Goal: Task Accomplishment & Management: Complete application form

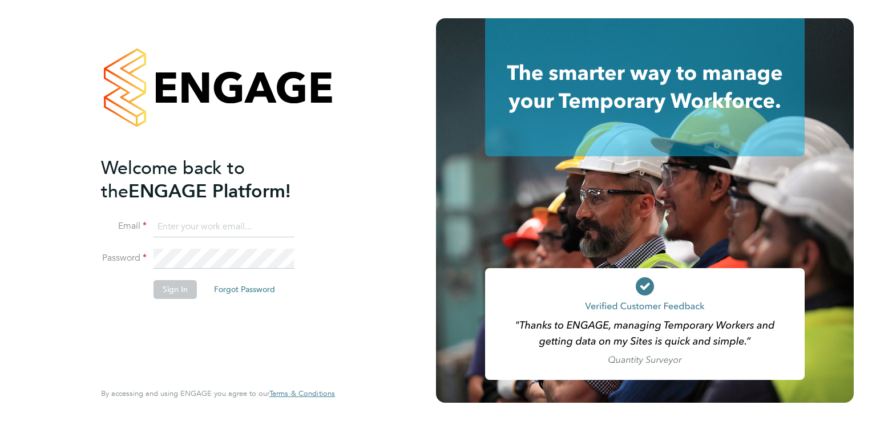
type input "aaron.dawson@buildrec.com"
click at [178, 290] on button "Sign In" at bounding box center [174, 289] width 43 height 18
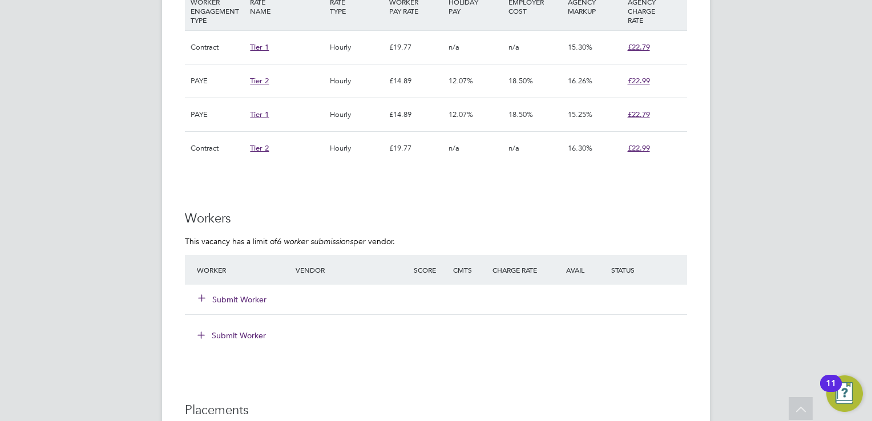
scroll to position [970, 0]
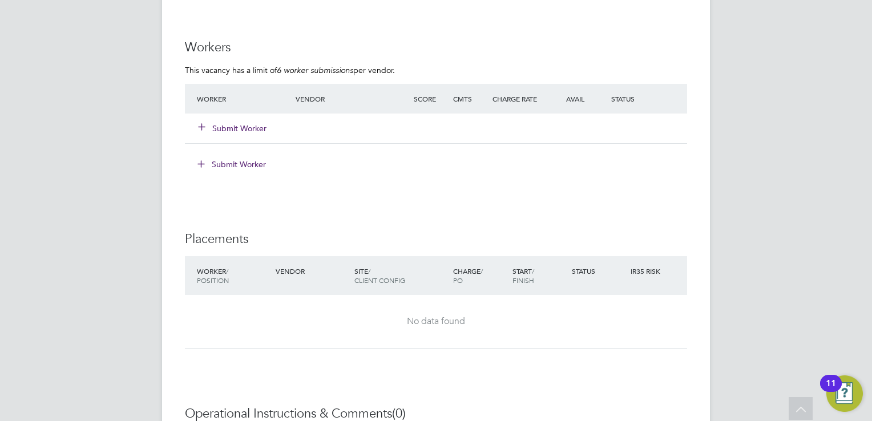
click at [233, 118] on div "Submit Worker" at bounding box center [253, 128] width 118 height 21
click at [237, 127] on button "Submit Worker" at bounding box center [233, 128] width 68 height 11
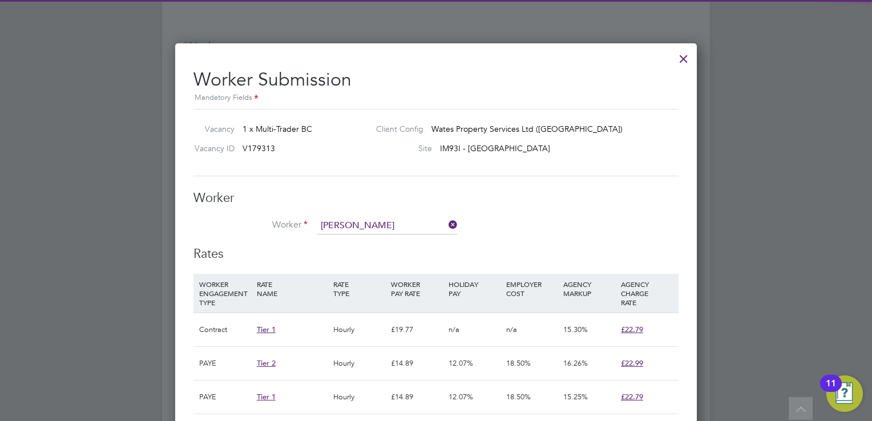
click at [390, 243] on b "Span" at bounding box center [399, 242] width 19 height 10
type input "[PERSON_NAME] ([GEOGRAPHIC_DATA])"
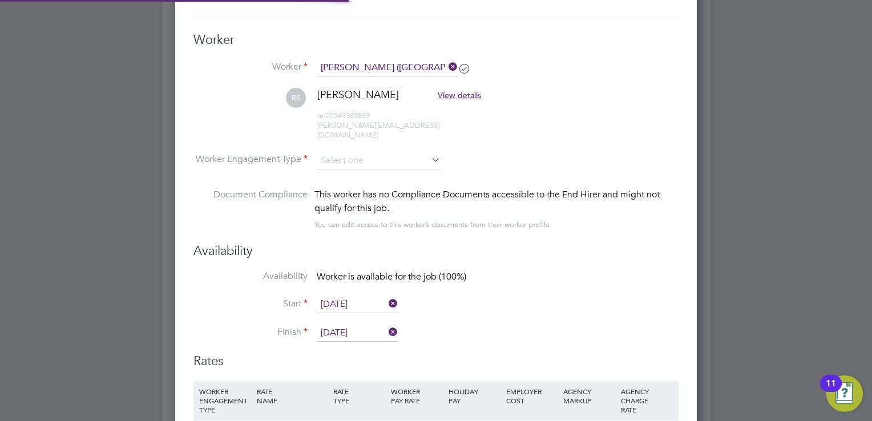
scroll to position [1141, 0]
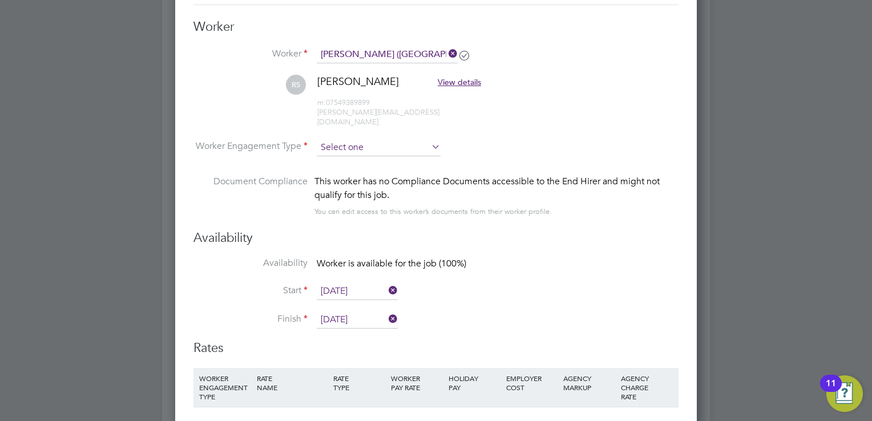
click at [386, 140] on input at bounding box center [379, 147] width 124 height 17
click at [395, 149] on li "Contract" at bounding box center [379, 152] width 124 height 15
type input "Contract"
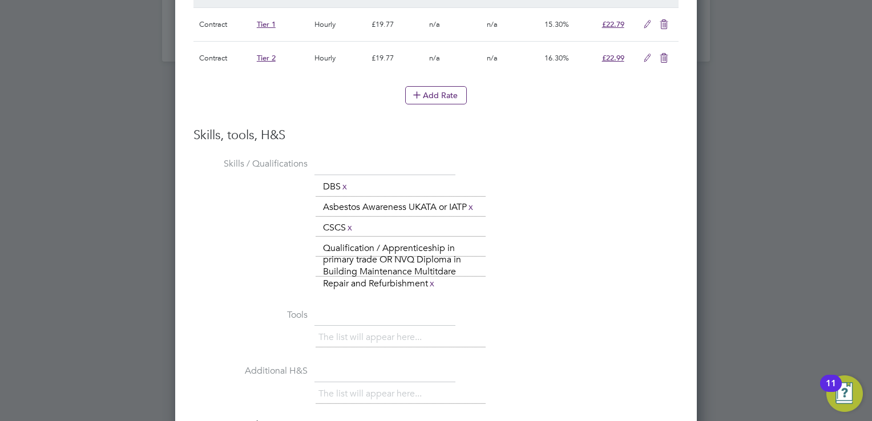
scroll to position [1705, 0]
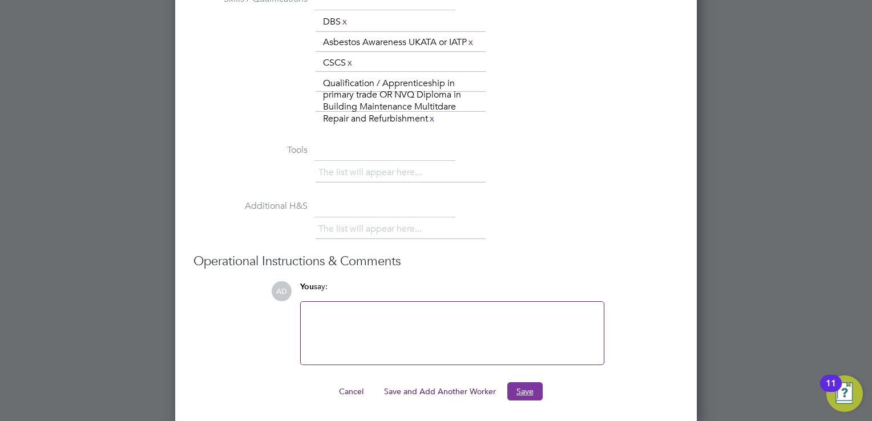
click at [529, 389] on button "Save" at bounding box center [524, 391] width 35 height 18
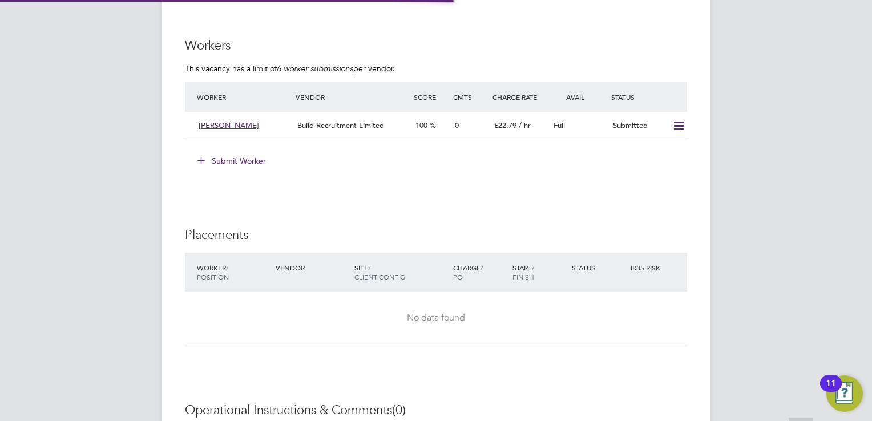
scroll to position [6, 6]
drag, startPoint x: 397, startPoint y: 63, endPoint x: 180, endPoint y: 40, distance: 217.4
drag, startPoint x: 180, startPoint y: 40, endPoint x: 314, endPoint y: 55, distance: 135.0
click at [314, 55] on ng-form "Workers This vacancy has a limit of 6 worker submissions per vendor. Worker Ven…" at bounding box center [436, 111] width 502 height 144
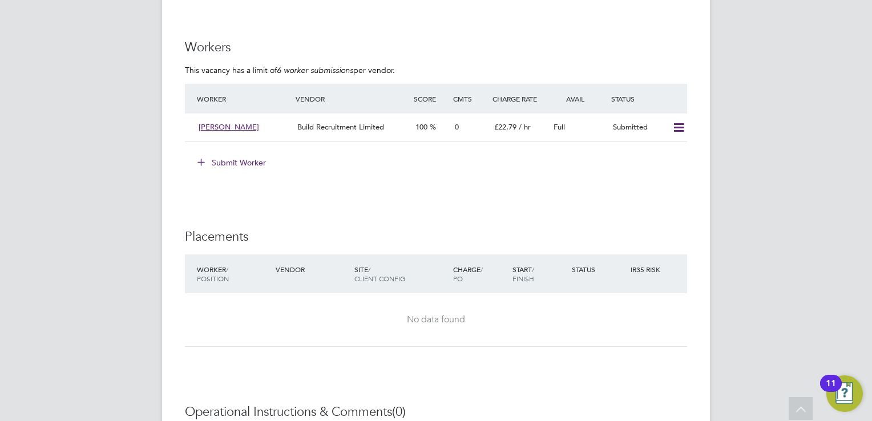
click at [672, 124] on icon at bounding box center [679, 127] width 14 height 9
click at [591, 179] on li "Submit Worker" at bounding box center [436, 168] width 502 height 30
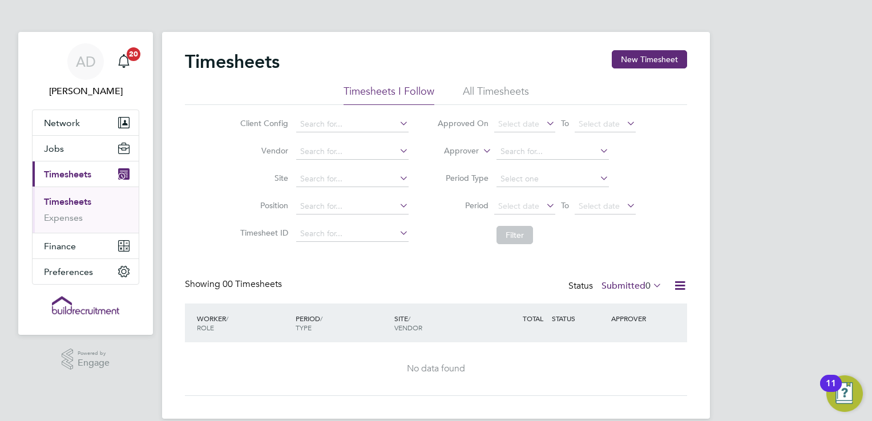
click at [71, 176] on span "Timesheets" at bounding box center [67, 174] width 47 height 11
click at [342, 122] on input at bounding box center [352, 124] width 112 height 16
click at [313, 122] on input "tod ang" at bounding box center [352, 124] width 112 height 16
type input "tod ang"
click at [284, 167] on li "Site" at bounding box center [323, 178] width 200 height 27
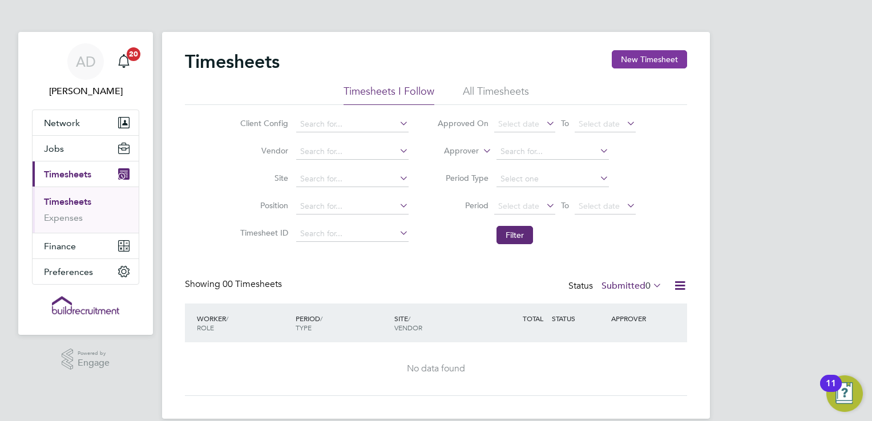
click at [630, 60] on button "New Timesheet" at bounding box center [649, 59] width 75 height 18
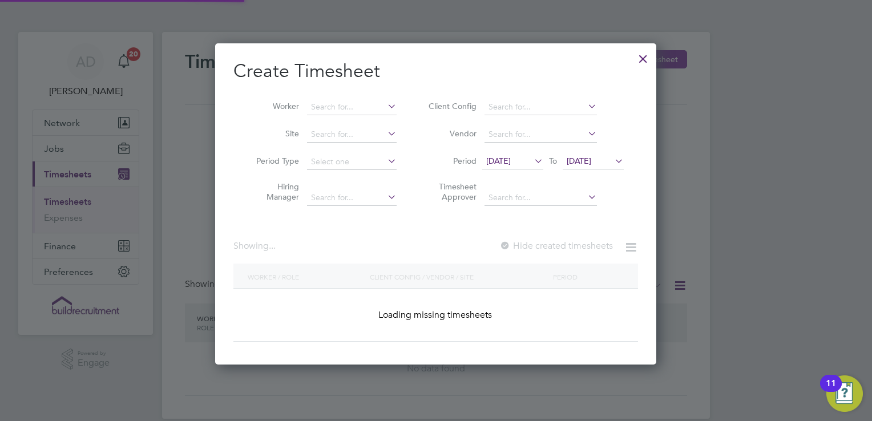
scroll to position [1596, 442]
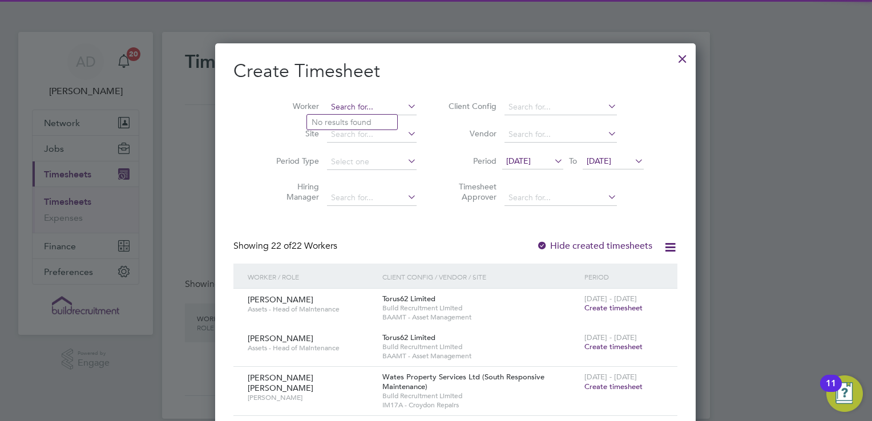
click at [342, 103] on input at bounding box center [372, 107] width 90 height 16
click at [352, 122] on li "Tod d Ang el" at bounding box center [358, 122] width 102 height 15
type input "Todd Angel"
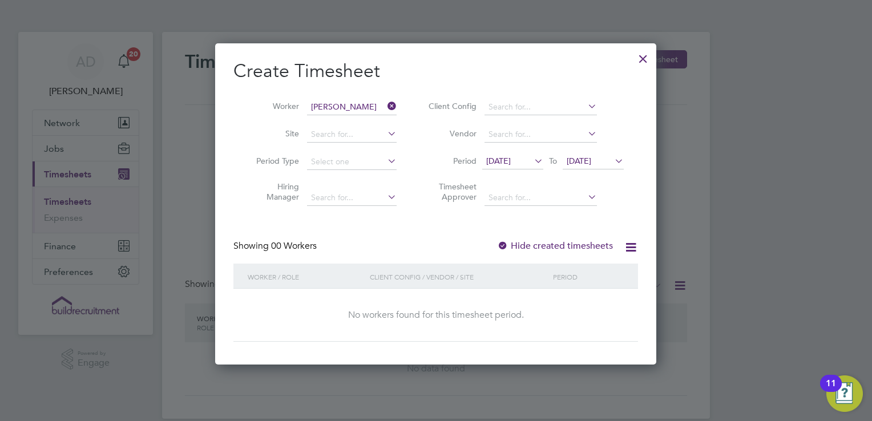
scroll to position [321, 442]
click at [532, 165] on icon at bounding box center [532, 161] width 0 height 16
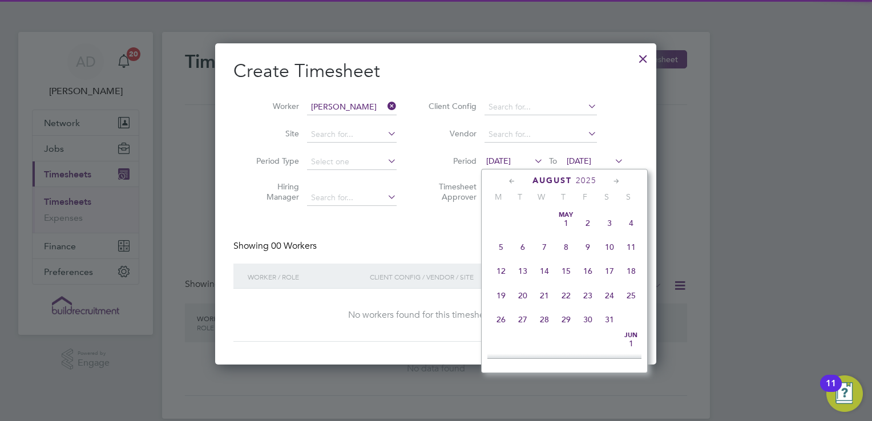
scroll to position [397, 0]
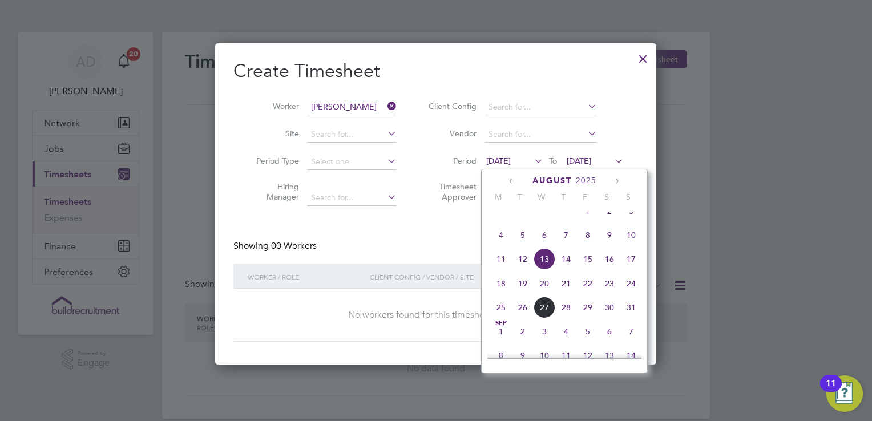
click at [609, 244] on span "9" at bounding box center [610, 235] width 22 height 22
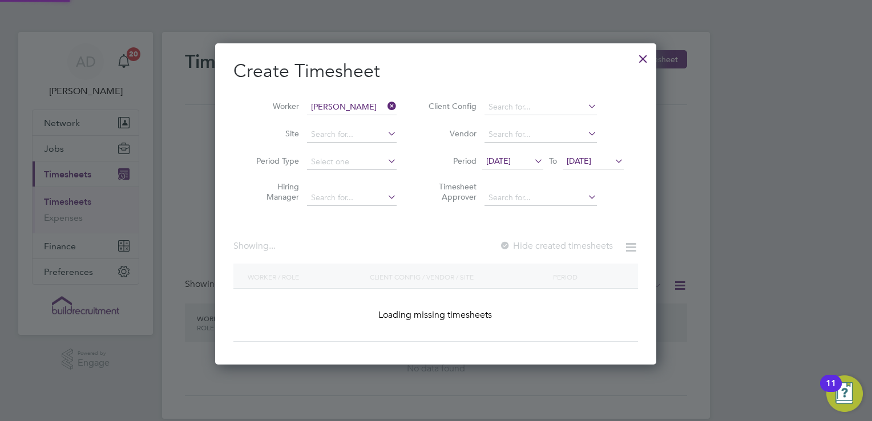
scroll to position [321, 442]
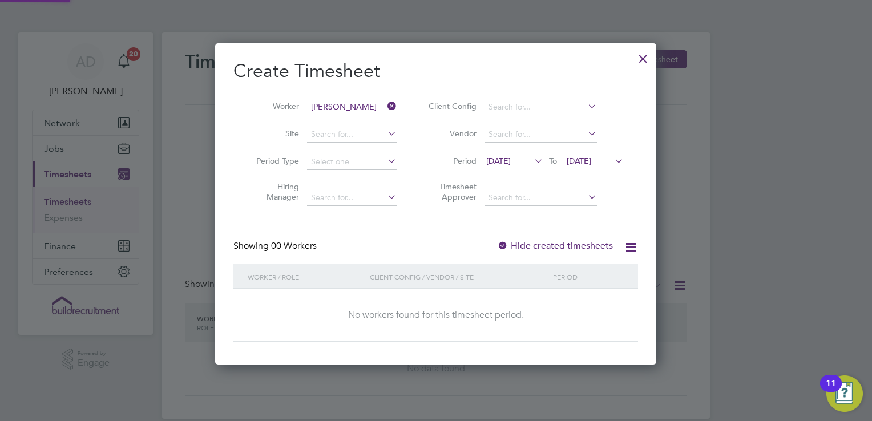
click at [591, 161] on span "20 Aug 2025" at bounding box center [579, 161] width 25 height 10
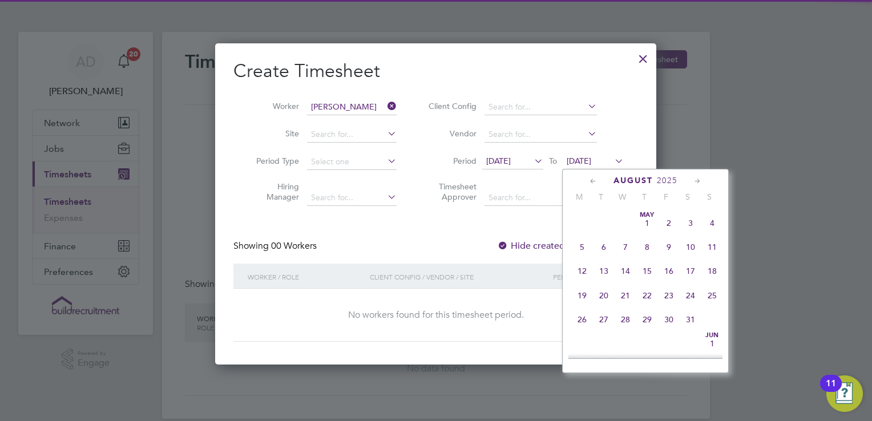
scroll to position [422, 0]
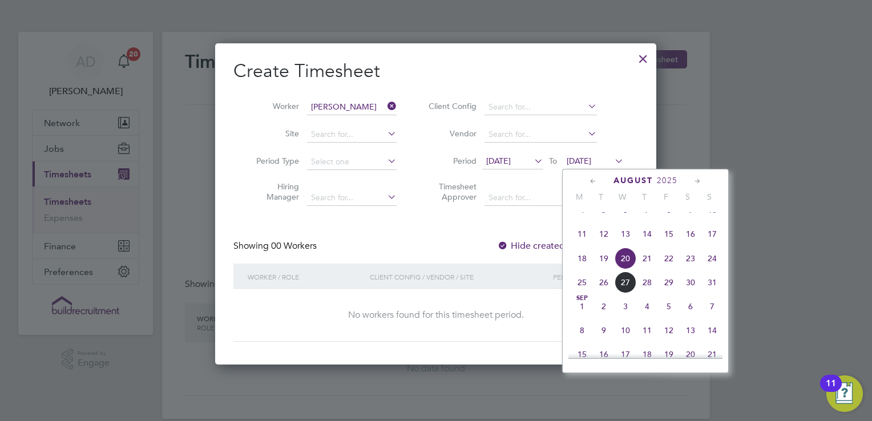
click at [710, 293] on span "31" at bounding box center [712, 283] width 22 height 22
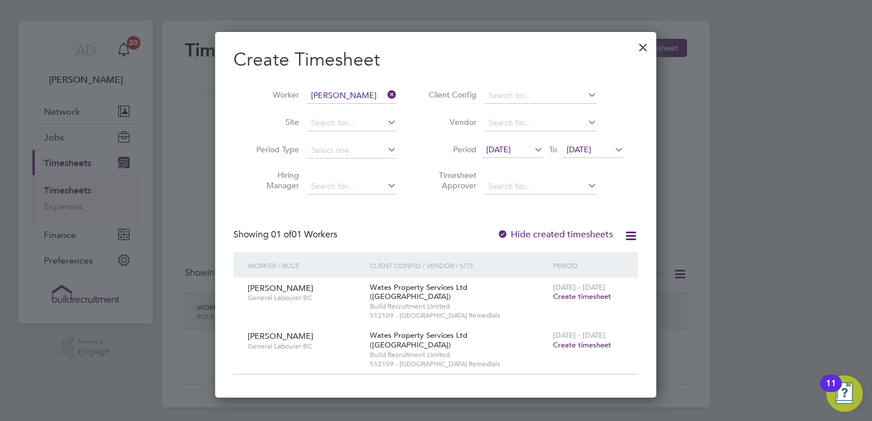
scroll to position [15, 0]
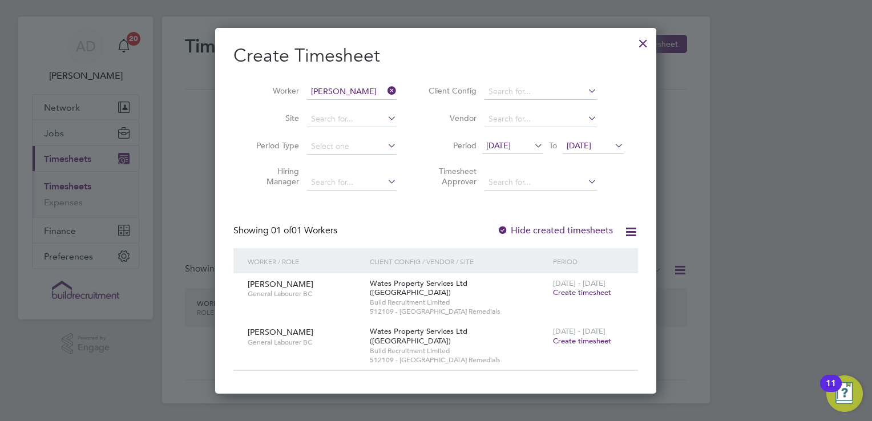
click at [505, 229] on div at bounding box center [502, 230] width 11 height 11
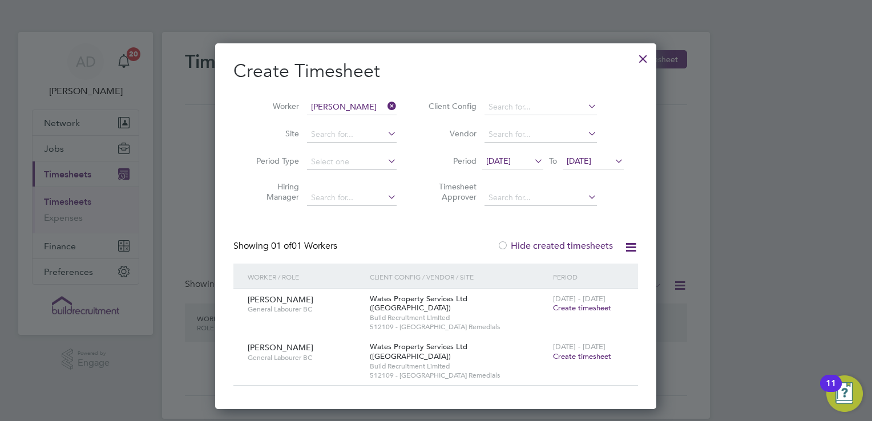
click at [511, 159] on span "09 Aug 2025" at bounding box center [498, 161] width 25 height 10
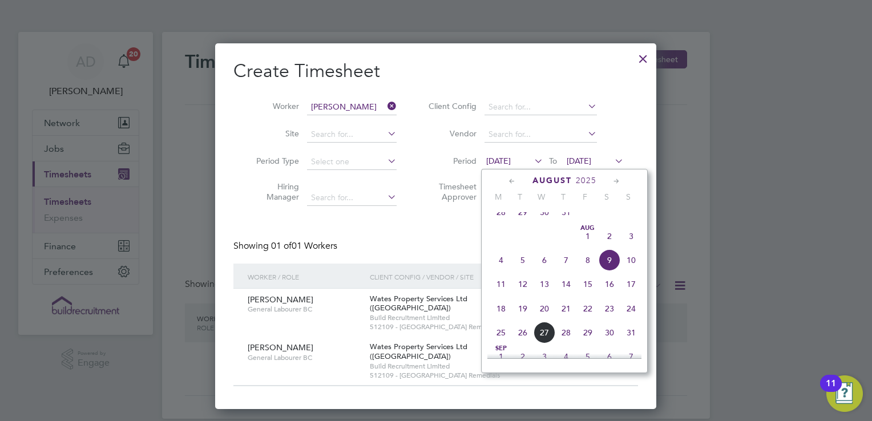
click at [608, 246] on span "2" at bounding box center [610, 236] width 22 height 22
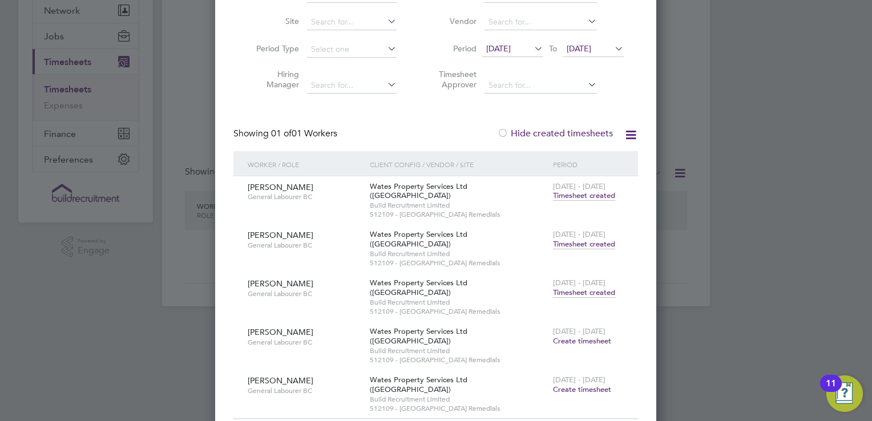
scroll to position [114, 0]
click at [607, 291] on span "Timesheet created" at bounding box center [584, 291] width 62 height 10
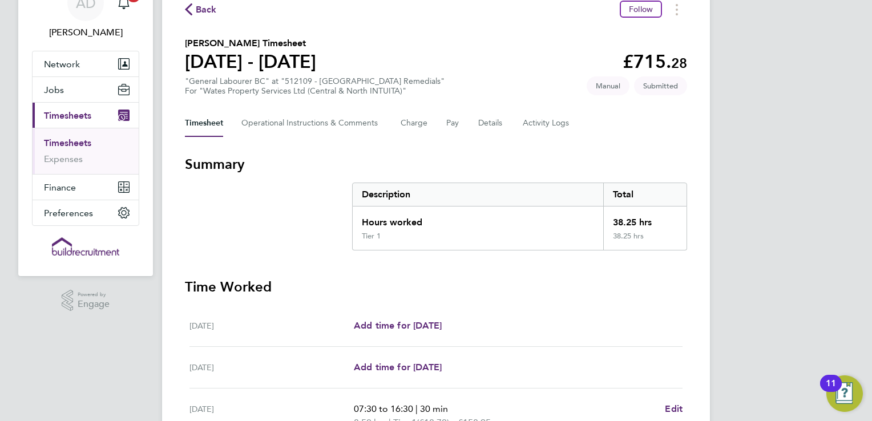
click at [80, 119] on span "Timesheets" at bounding box center [67, 115] width 47 height 11
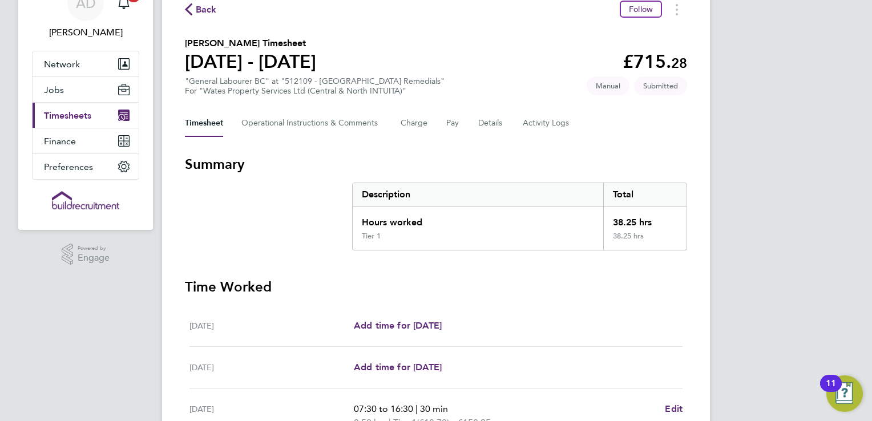
click at [85, 119] on span "Timesheets" at bounding box center [67, 115] width 47 height 11
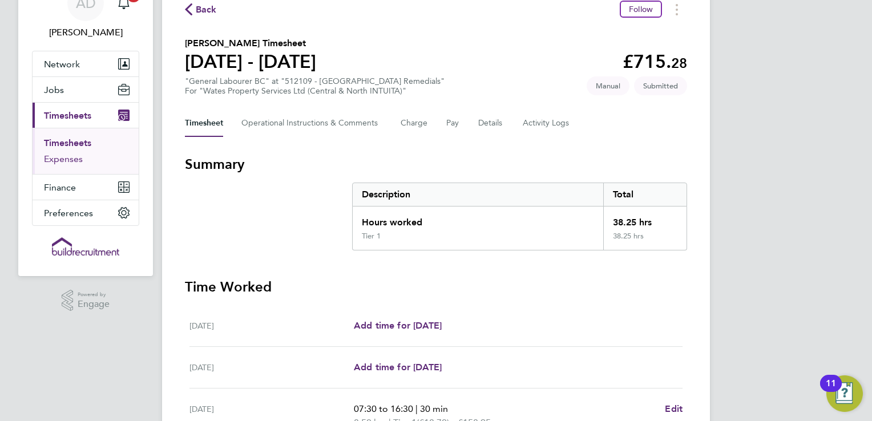
click at [66, 158] on link "Expenses" at bounding box center [63, 158] width 39 height 11
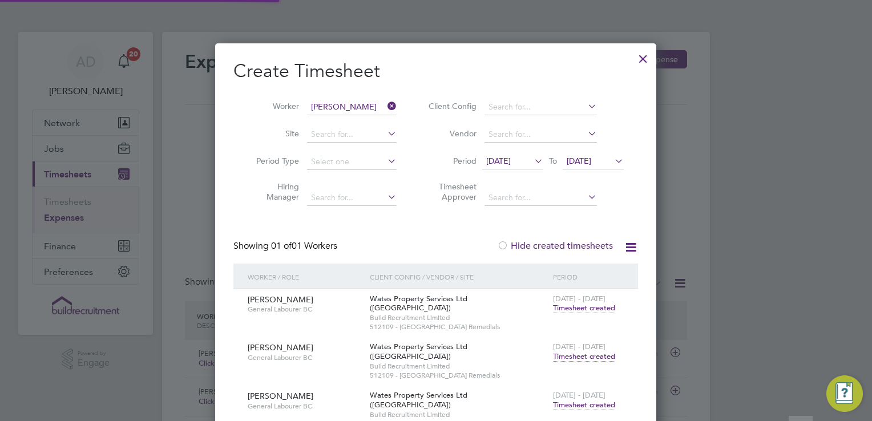
scroll to position [5, 5]
click at [374, 106] on input at bounding box center [352, 107] width 90 height 16
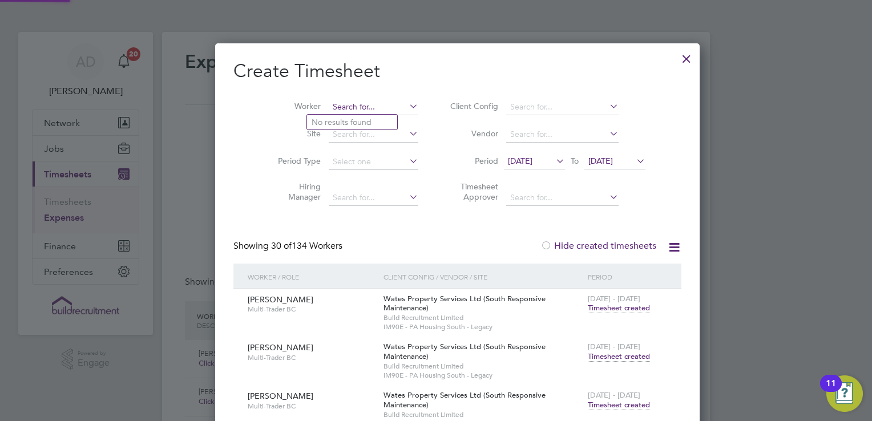
scroll to position [6664, 442]
